Goal: Information Seeking & Learning: Find specific fact

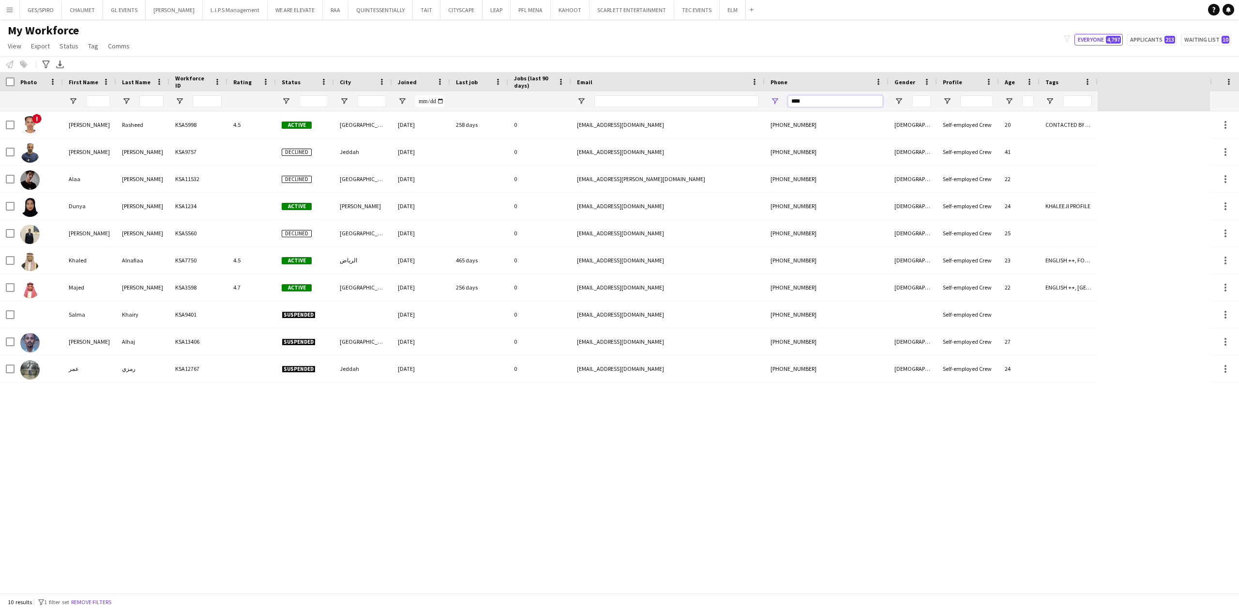
drag, startPoint x: 831, startPoint y: 101, endPoint x: 690, endPoint y: 104, distance: 141.4
click at [690, 107] on div at bounding box center [549, 101] width 1098 height 19
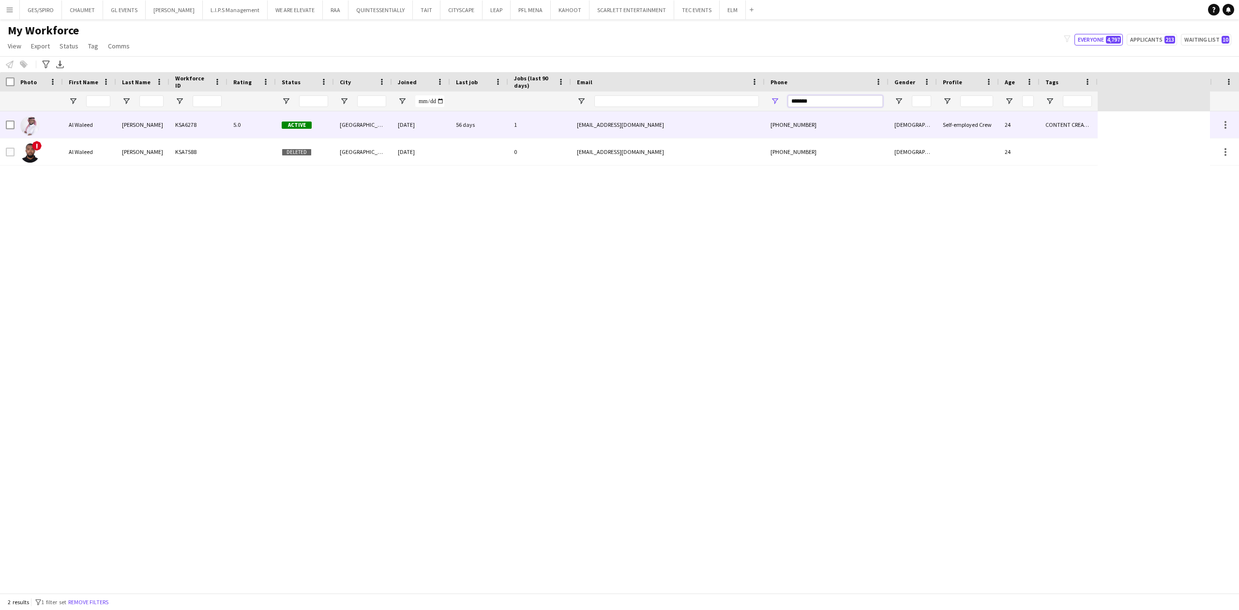
type input "*******"
click at [560, 128] on div "1" at bounding box center [539, 124] width 63 height 27
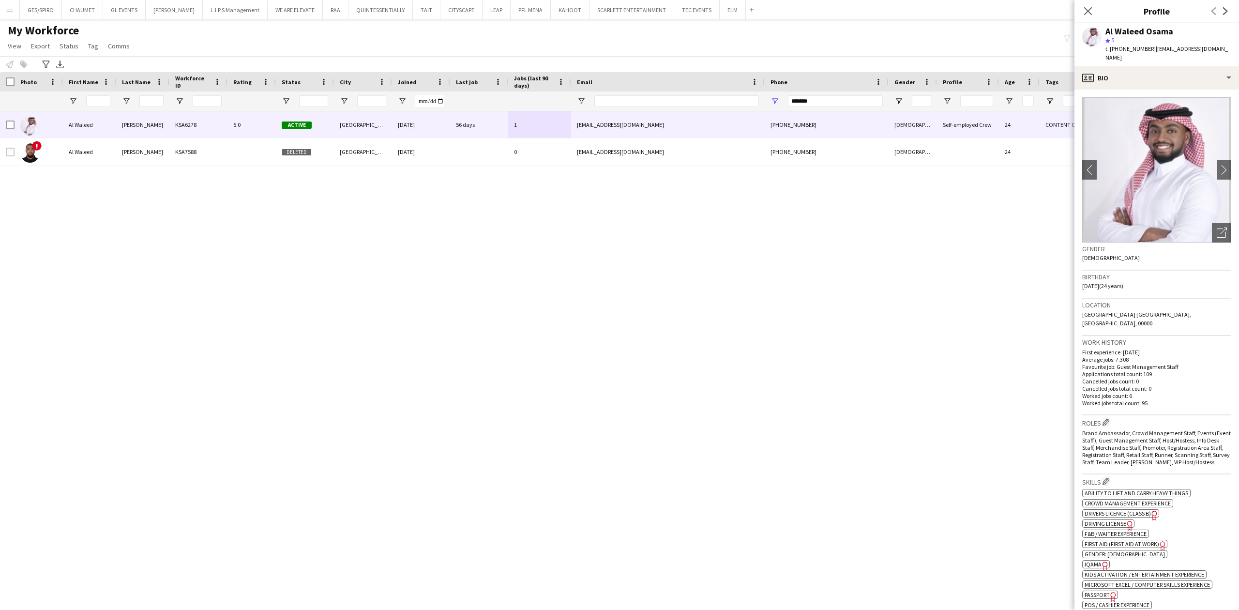
drag, startPoint x: 855, startPoint y: 180, endPoint x: 1136, endPoint y: 35, distance: 316.6
click at [856, 179] on div "Al Waleed Osama KSA6278 5.0 Active Riyadh 03-12-2023 56 days 1 waleedosama57@gm…" at bounding box center [605, 352] width 1210 height 482
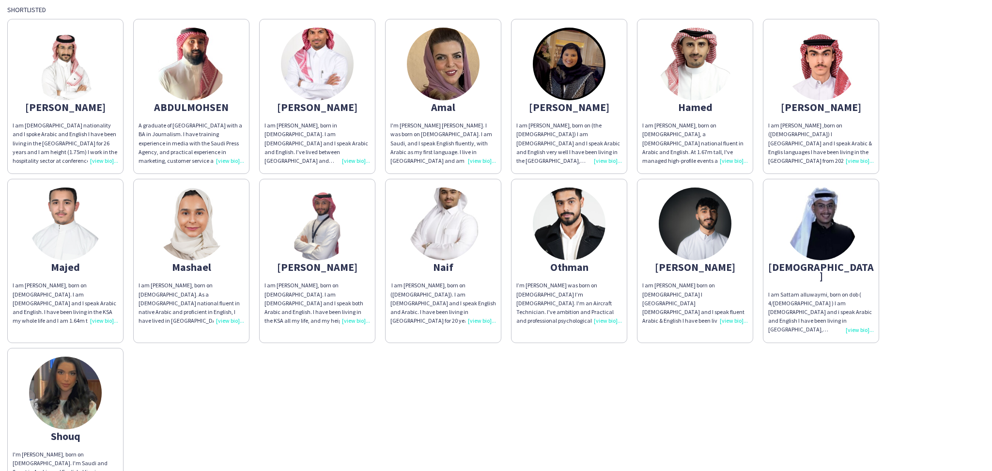
scroll to position [149, 0]
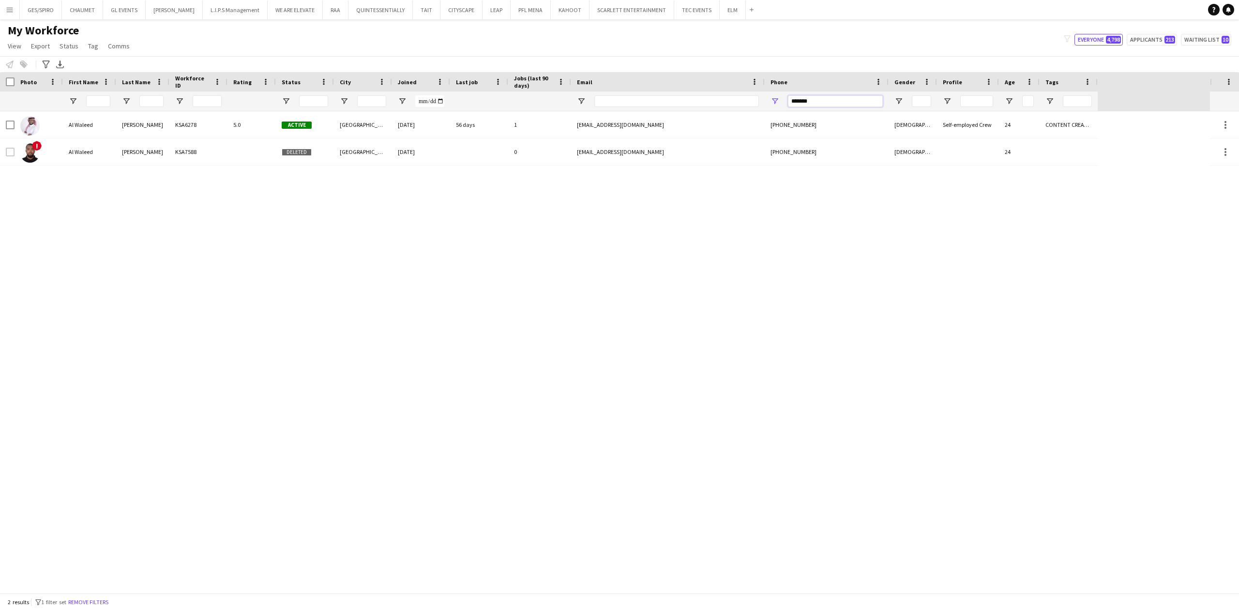
drag, startPoint x: 830, startPoint y: 97, endPoint x: 750, endPoint y: 104, distance: 80.2
click at [750, 104] on div at bounding box center [549, 101] width 1098 height 19
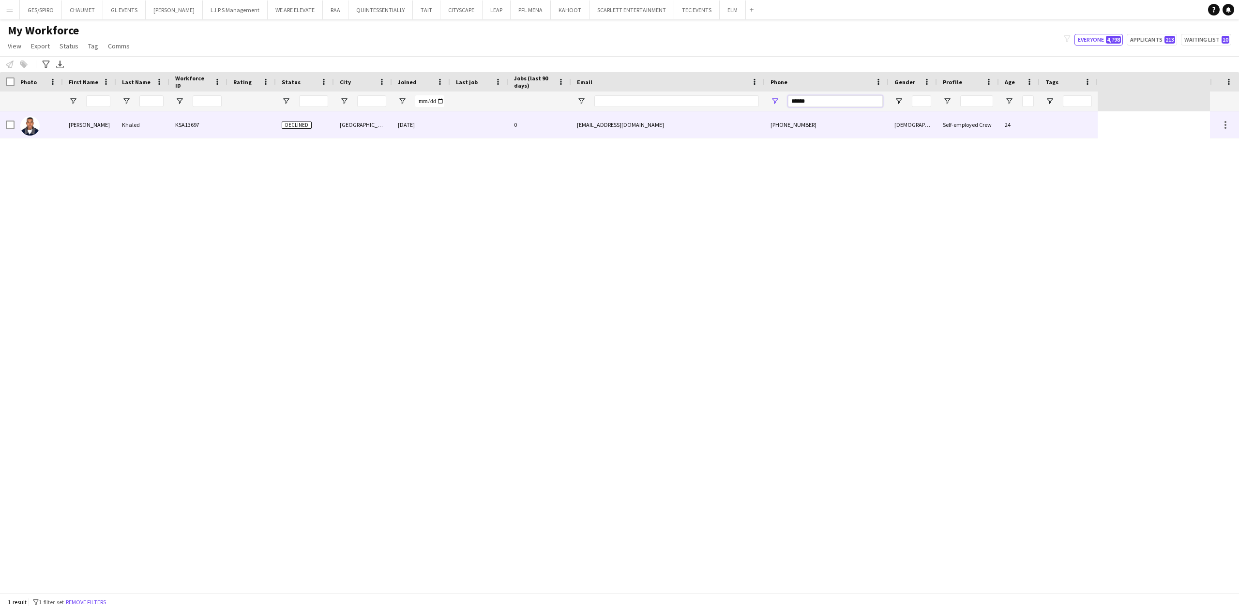
type input "******"
click at [373, 135] on div "[GEOGRAPHIC_DATA]" at bounding box center [363, 124] width 58 height 27
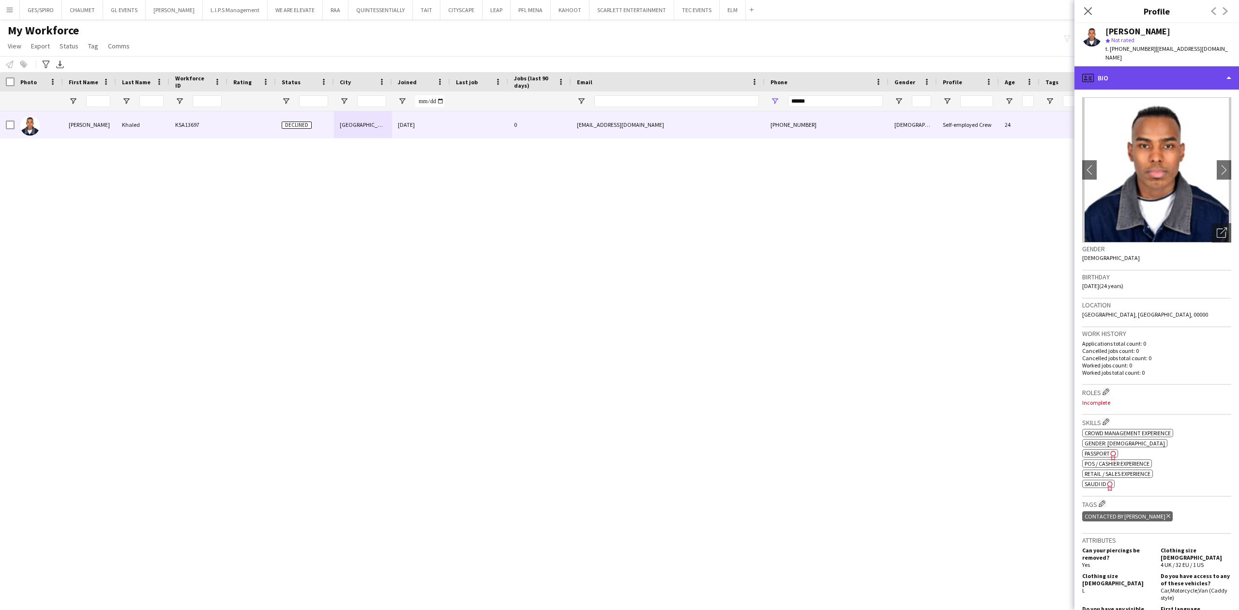
click at [1176, 78] on div "profile Bio" at bounding box center [1157, 77] width 165 height 23
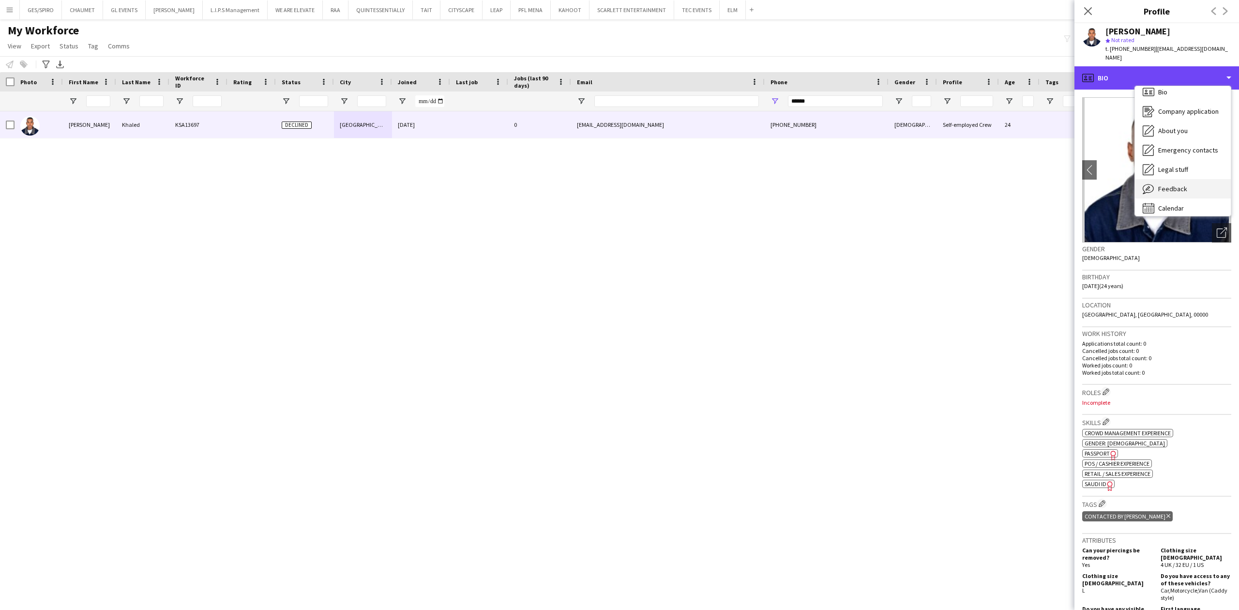
scroll to position [14, 0]
click at [1191, 188] on div "Feedback Feedback" at bounding box center [1183, 182] width 96 height 19
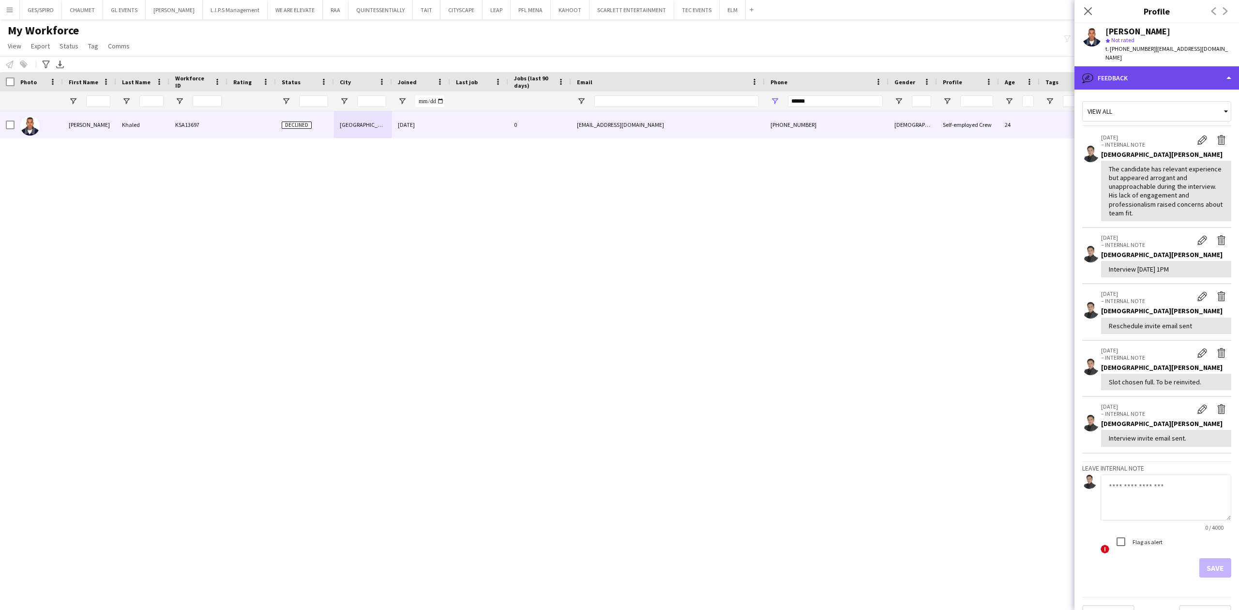
click at [1167, 72] on div "bubble-pencil Feedback" at bounding box center [1157, 77] width 165 height 23
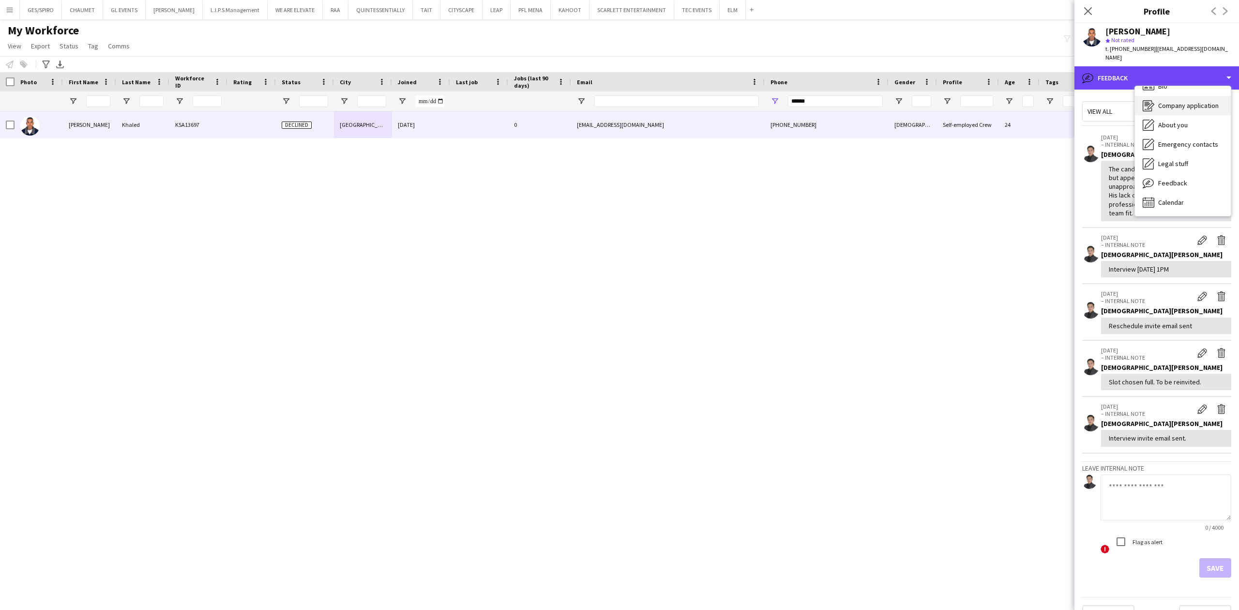
scroll to position [0, 0]
click at [1184, 97] on div "Bio Bio" at bounding box center [1183, 99] width 96 height 19
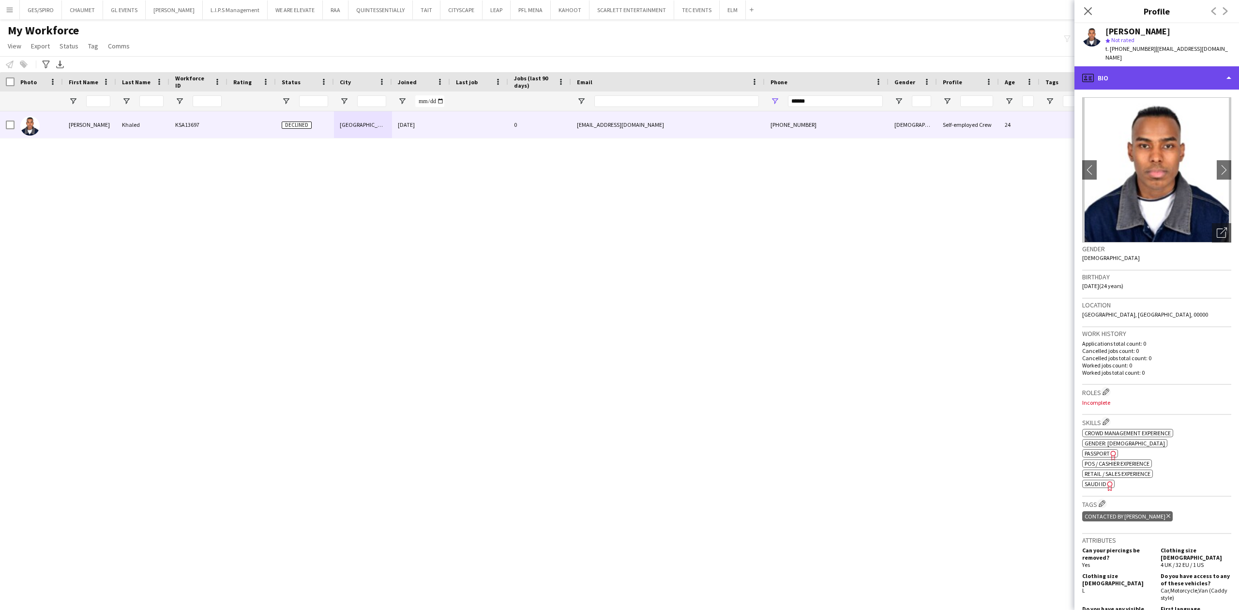
click at [1199, 68] on div "profile Bio" at bounding box center [1157, 77] width 165 height 23
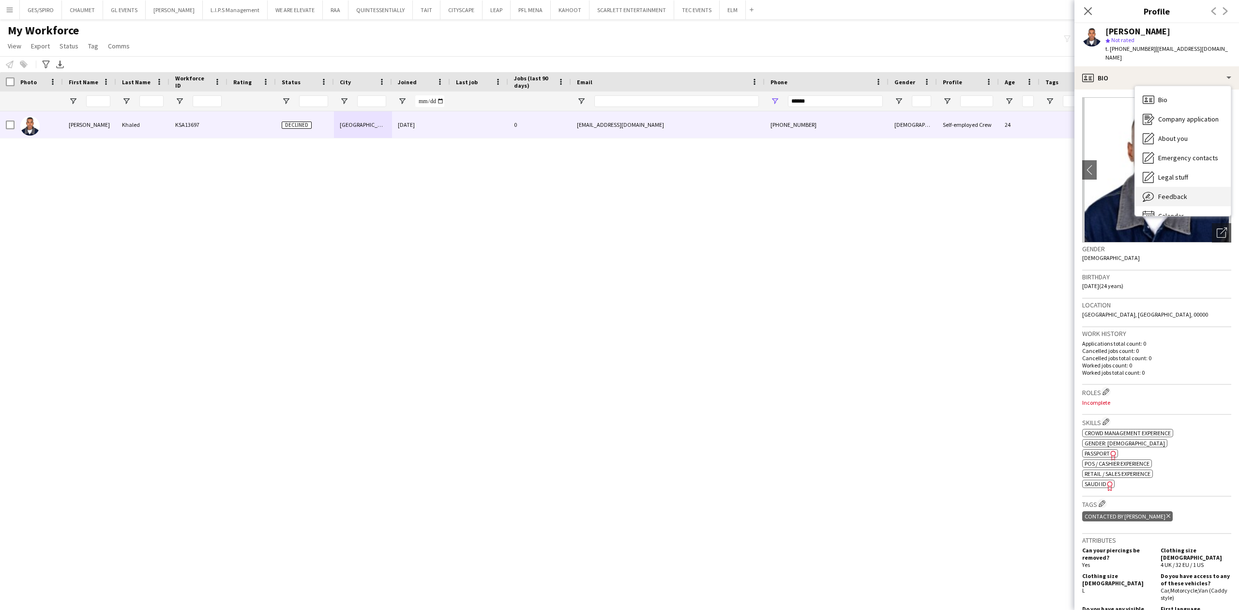
click at [1188, 198] on div "Feedback Feedback" at bounding box center [1183, 196] width 96 height 19
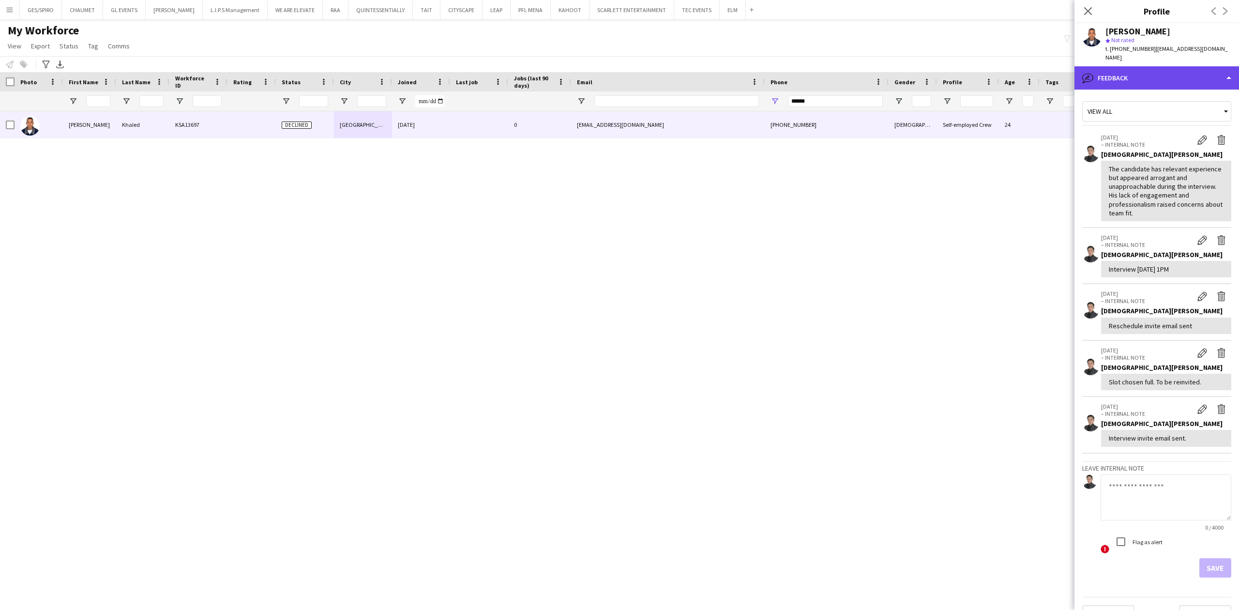
click at [1176, 82] on div "bubble-pencil Feedback" at bounding box center [1157, 77] width 165 height 23
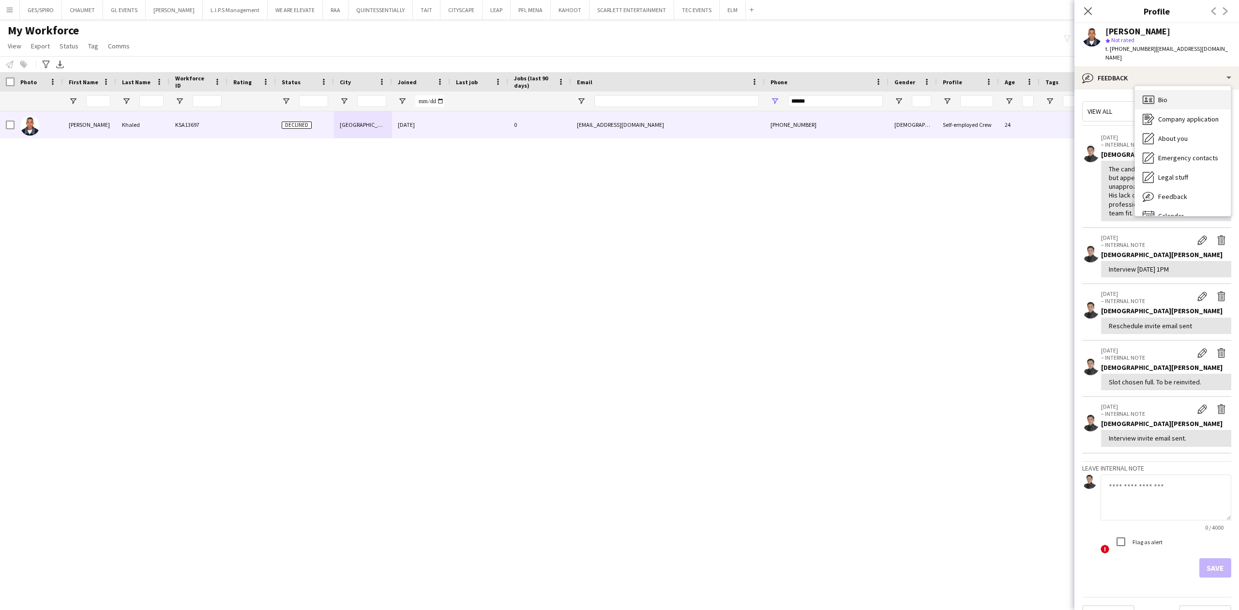
click at [1171, 100] on div "Bio Bio" at bounding box center [1183, 99] width 96 height 19
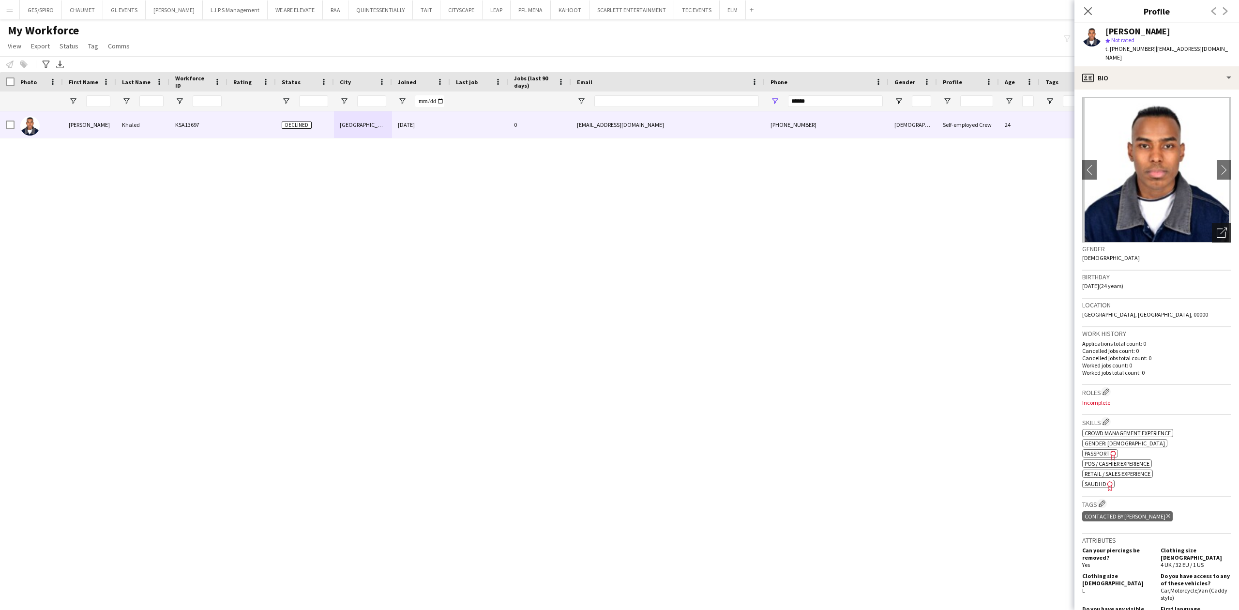
click at [1217, 237] on icon at bounding box center [1221, 233] width 9 height 9
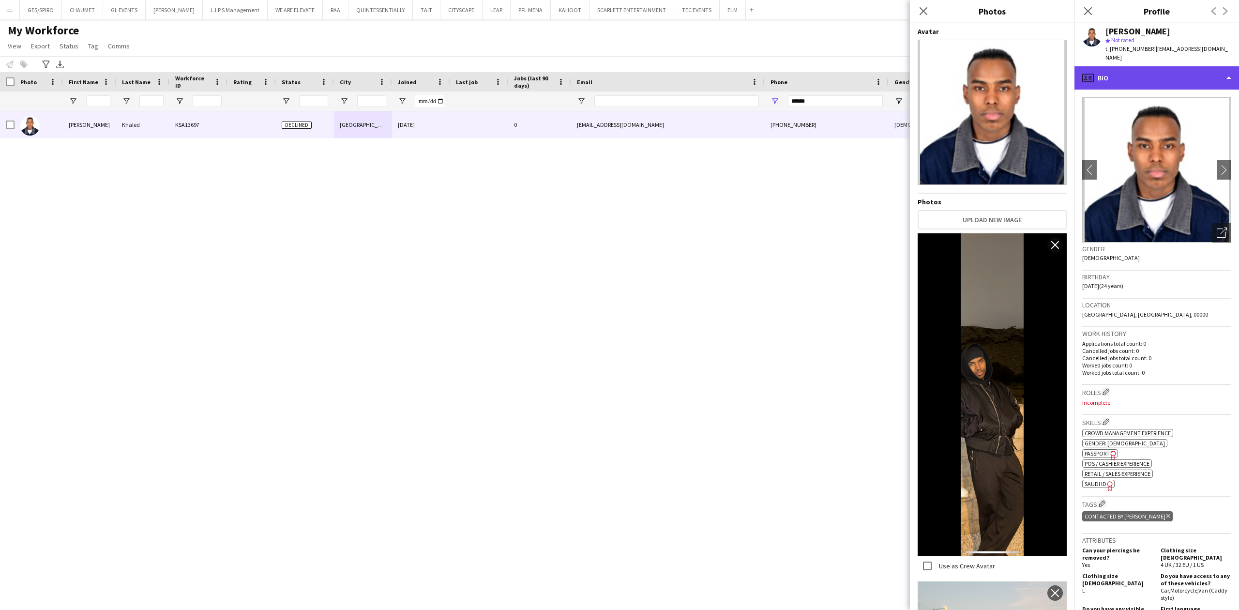
click at [1150, 80] on div "profile Bio" at bounding box center [1157, 77] width 165 height 23
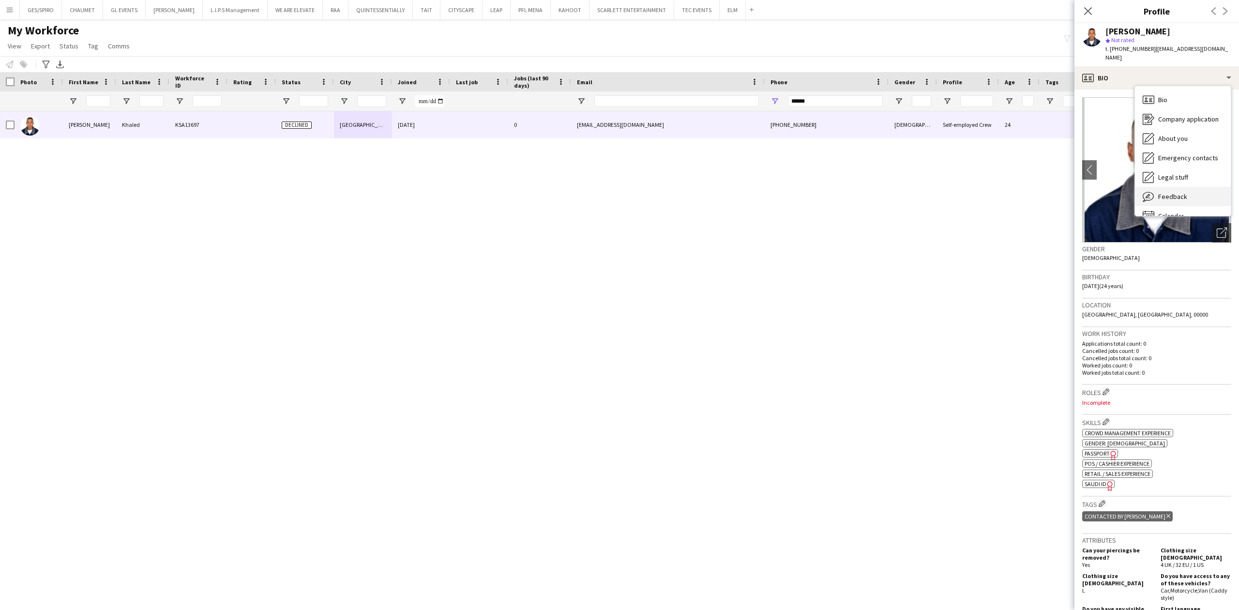
click at [1183, 201] on div "Feedback Feedback" at bounding box center [1183, 196] width 96 height 19
